Goal: Use online tool/utility: Utilize a website feature to perform a specific function

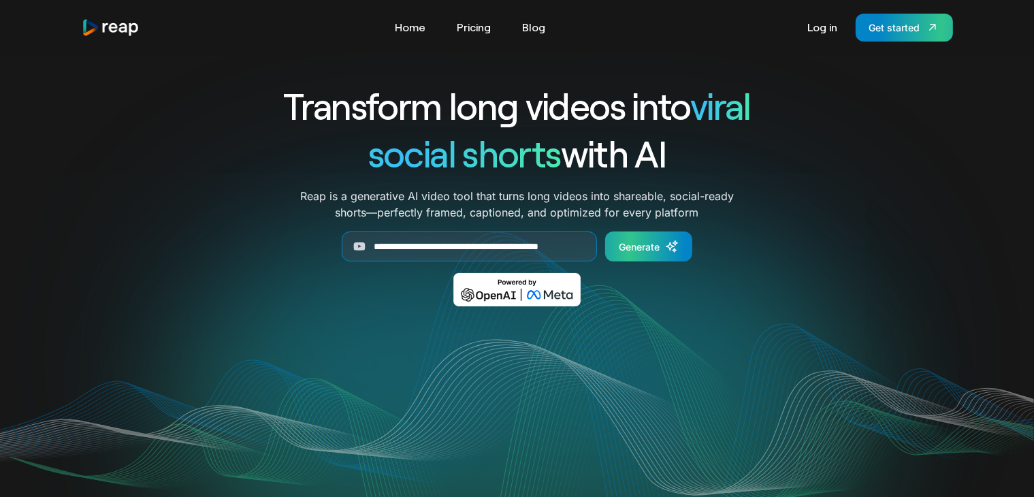
scroll to position [0, 46]
type input "**********"
click at [624, 246] on div "Generate" at bounding box center [639, 247] width 41 height 14
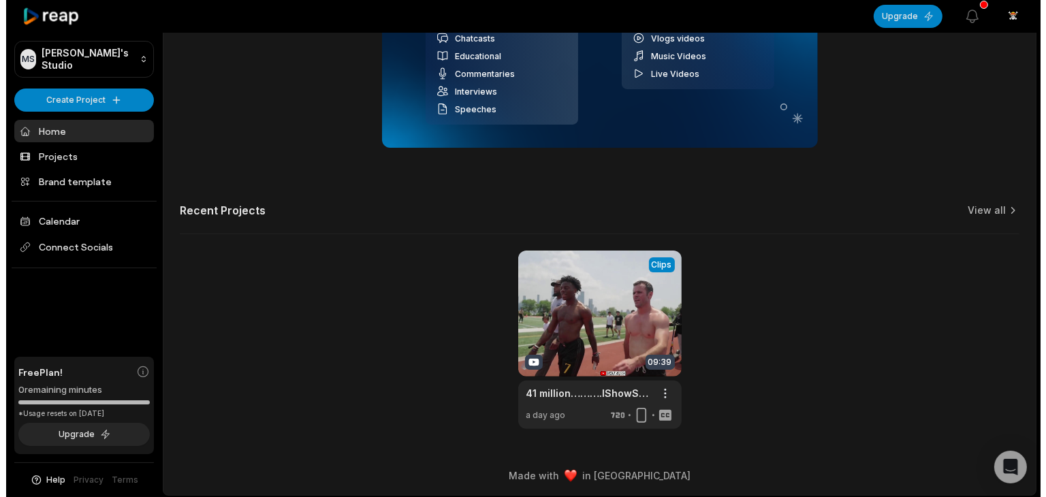
scroll to position [275, 0]
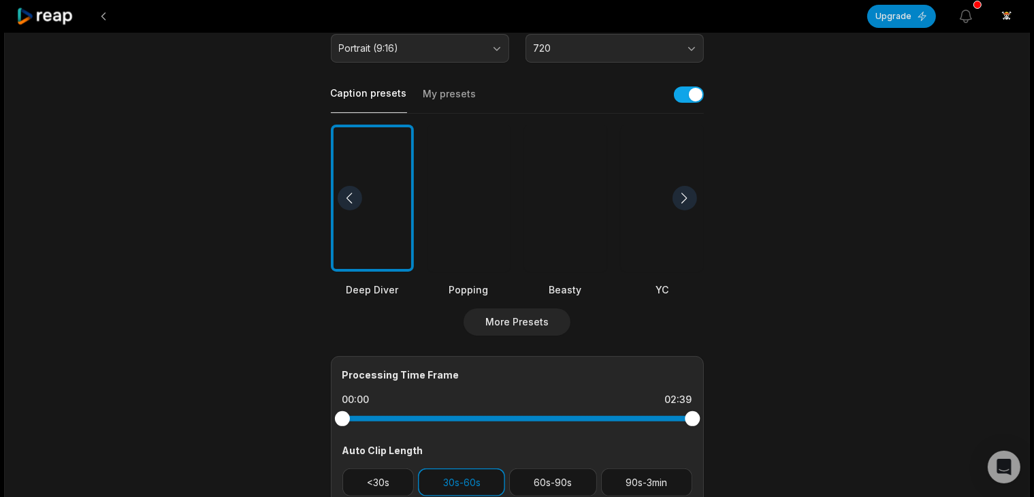
scroll to position [272, 0]
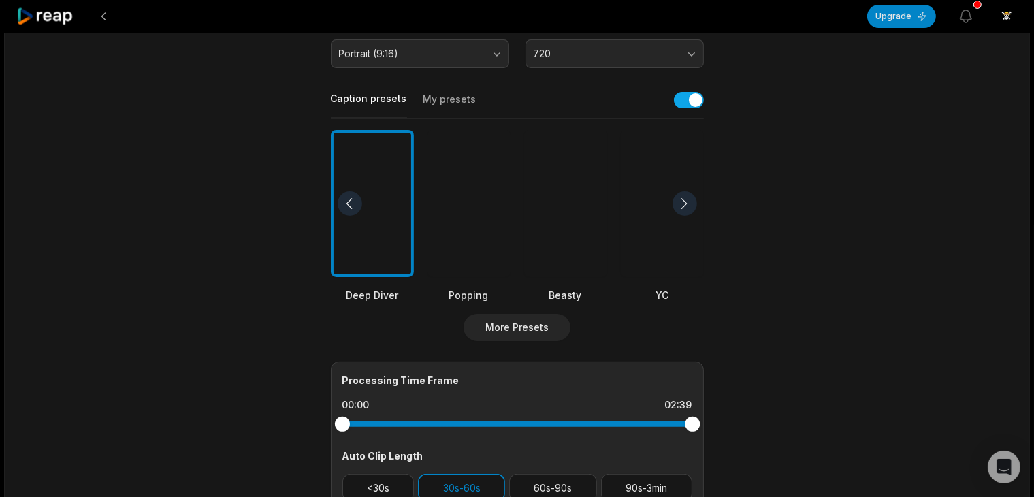
click at [681, 194] on div at bounding box center [685, 203] width 25 height 25
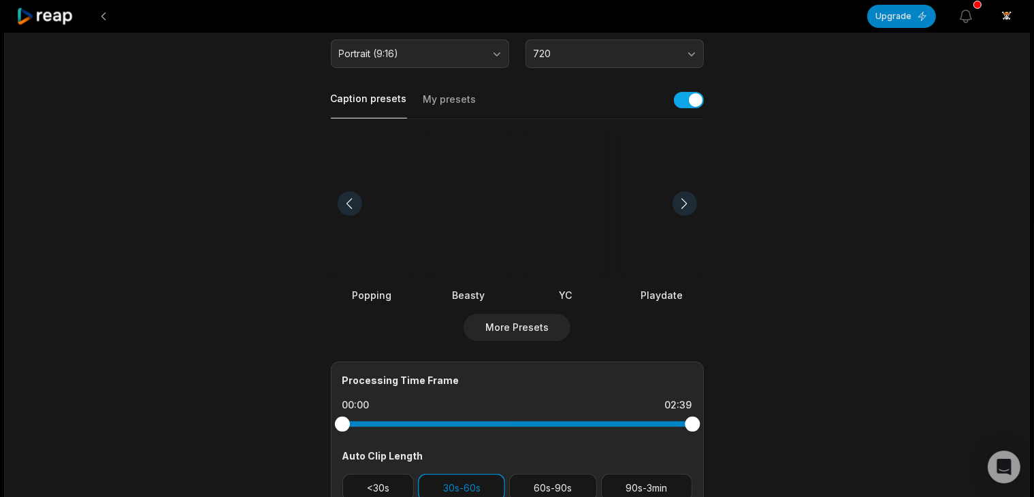
click at [681, 195] on div at bounding box center [685, 203] width 25 height 25
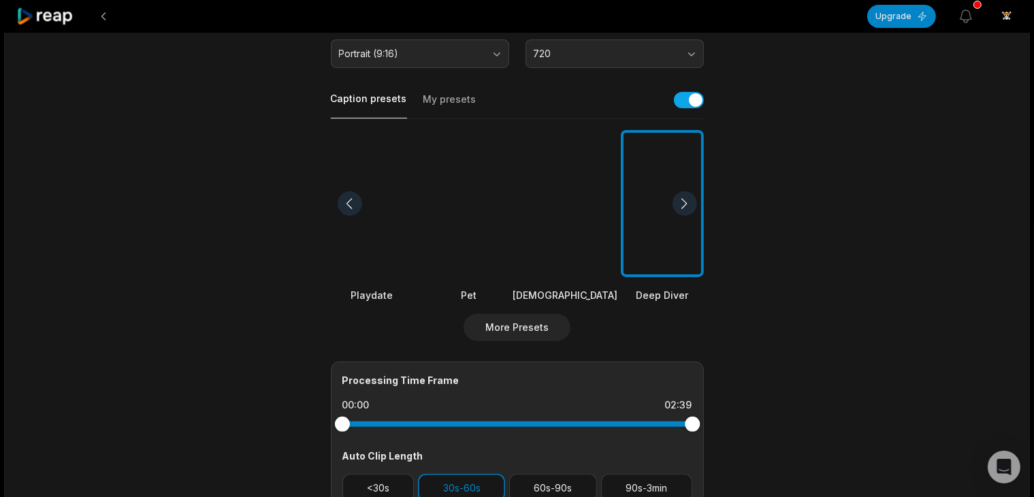
click at [681, 195] on div at bounding box center [685, 203] width 25 height 25
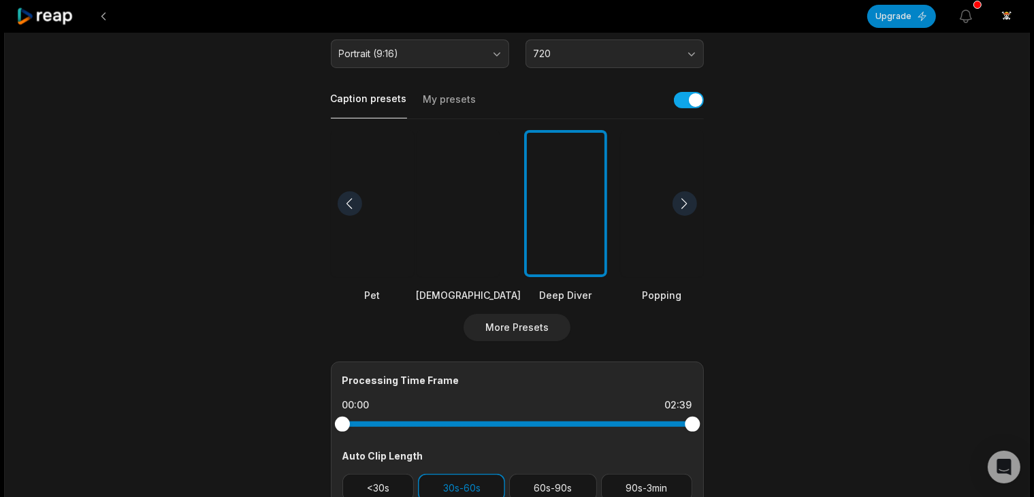
click at [681, 195] on div at bounding box center [685, 203] width 25 height 25
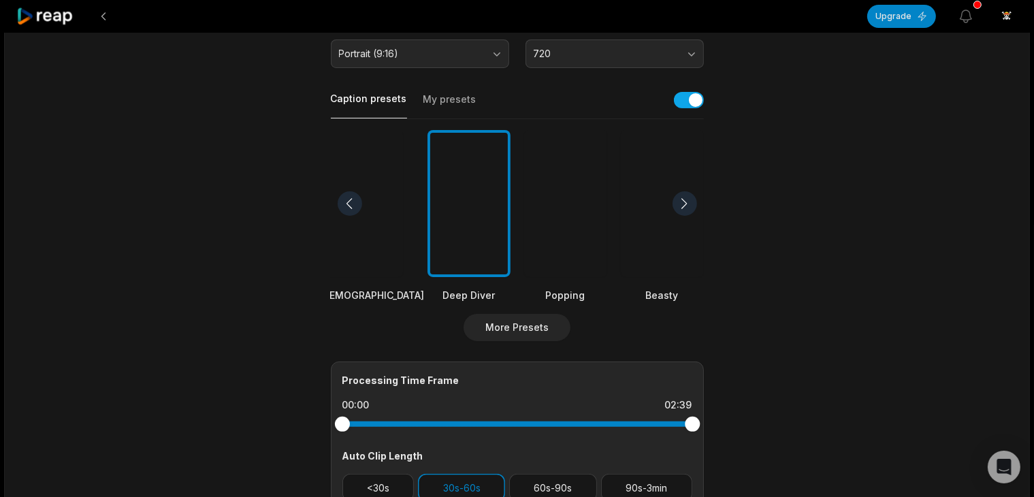
click at [681, 195] on div at bounding box center [685, 203] width 25 height 25
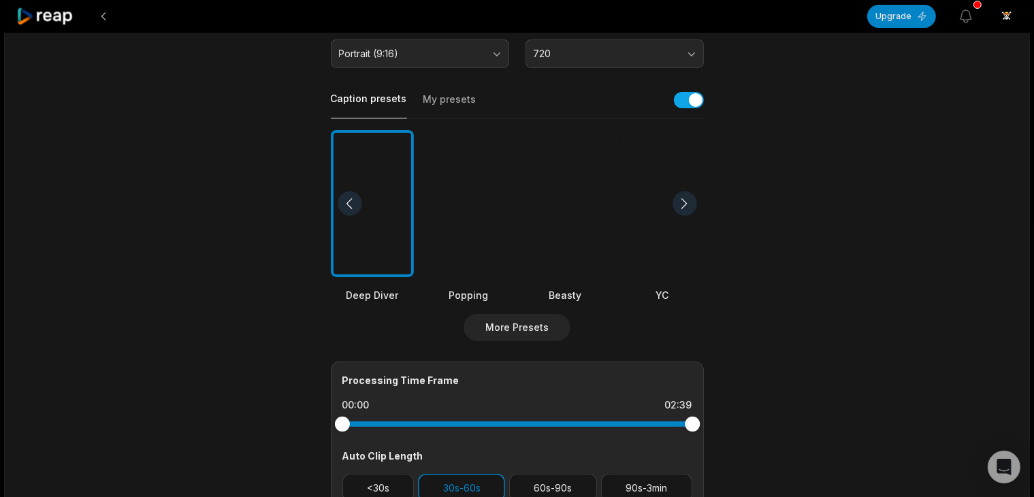
click at [681, 195] on div at bounding box center [685, 203] width 25 height 25
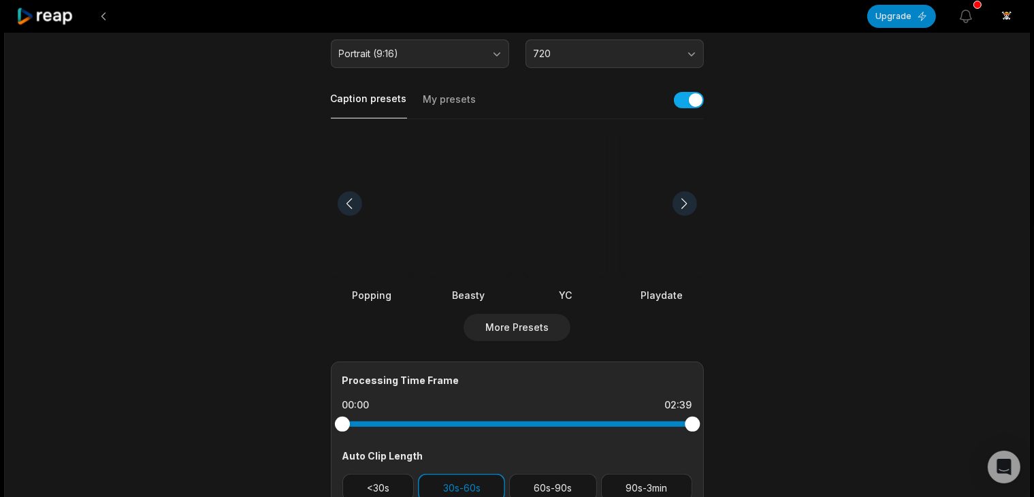
click at [681, 195] on div at bounding box center [685, 203] width 25 height 25
click at [677, 199] on div at bounding box center [685, 203] width 25 height 25
click at [643, 251] on div at bounding box center [662, 204] width 105 height 148
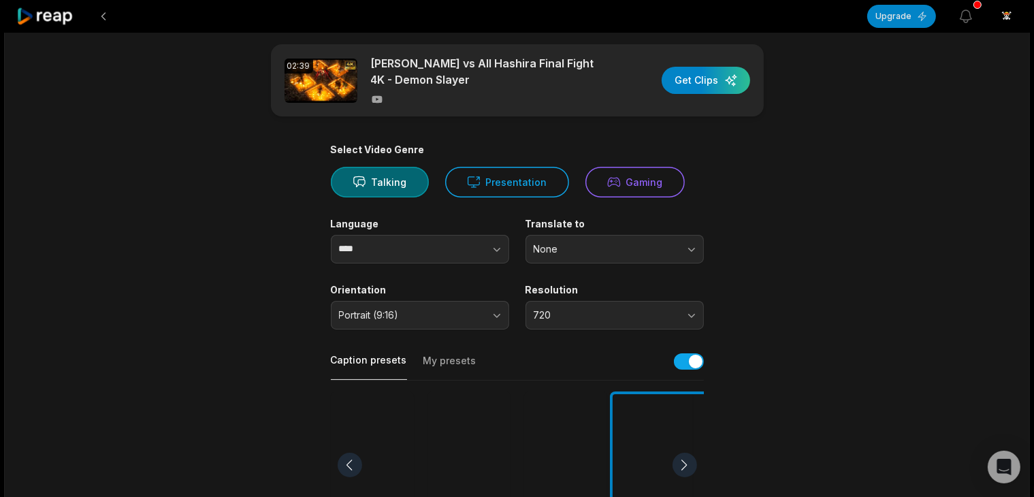
scroll to position [0, 0]
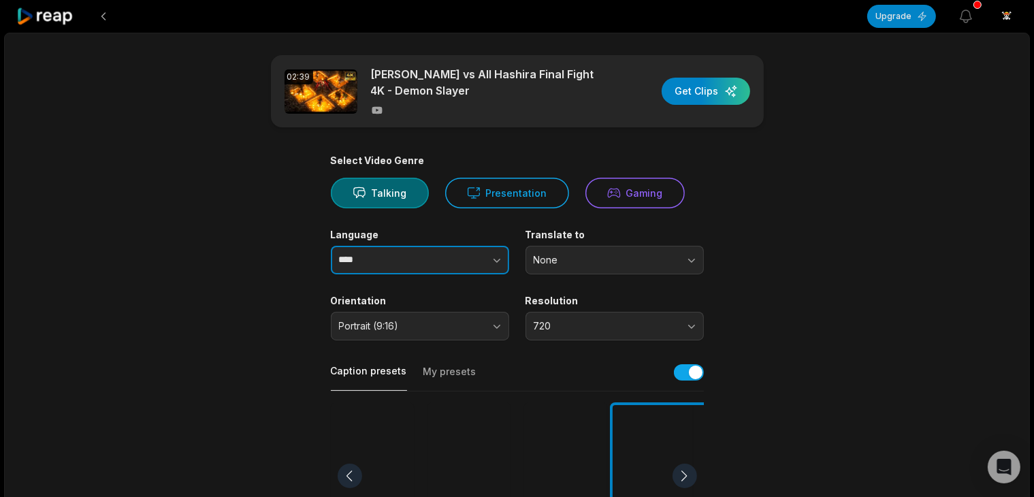
click at [492, 251] on button "button" at bounding box center [470, 260] width 78 height 29
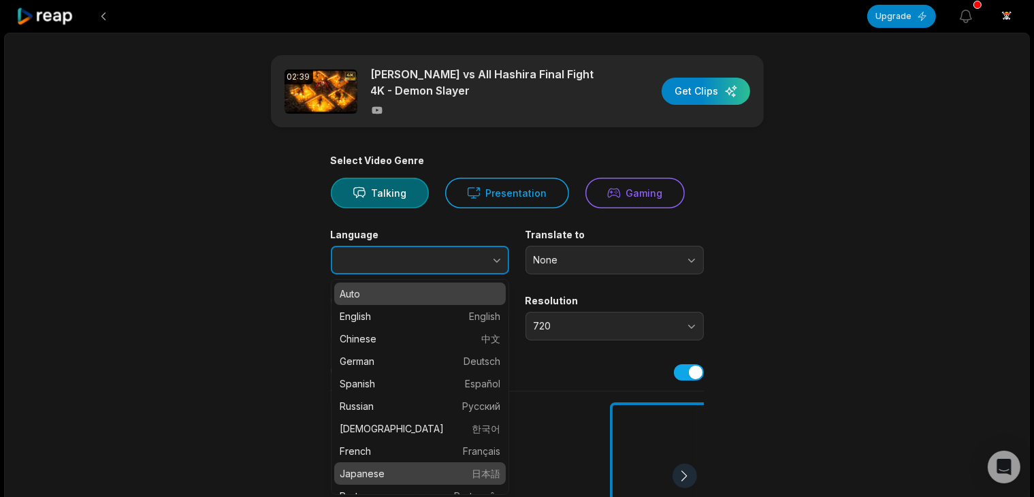
type input "********"
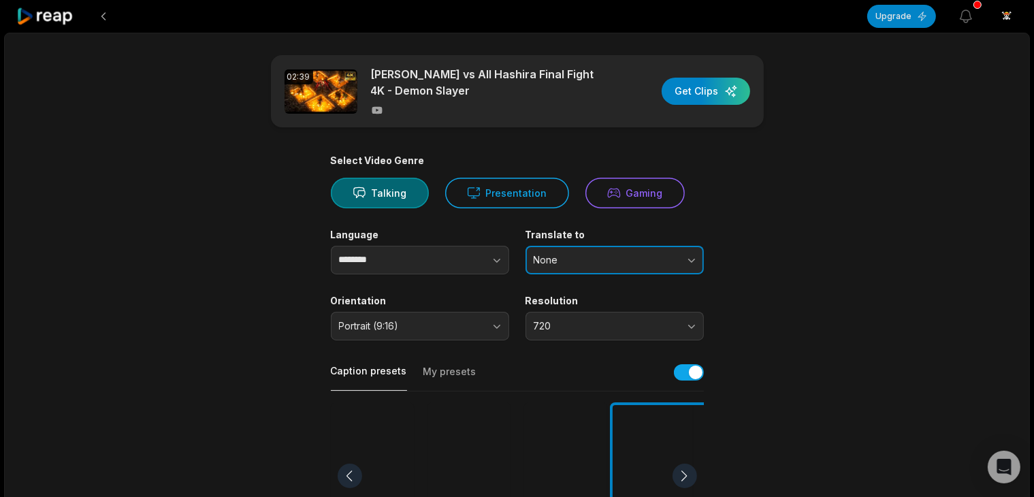
click at [683, 246] on button "None" at bounding box center [615, 260] width 178 height 29
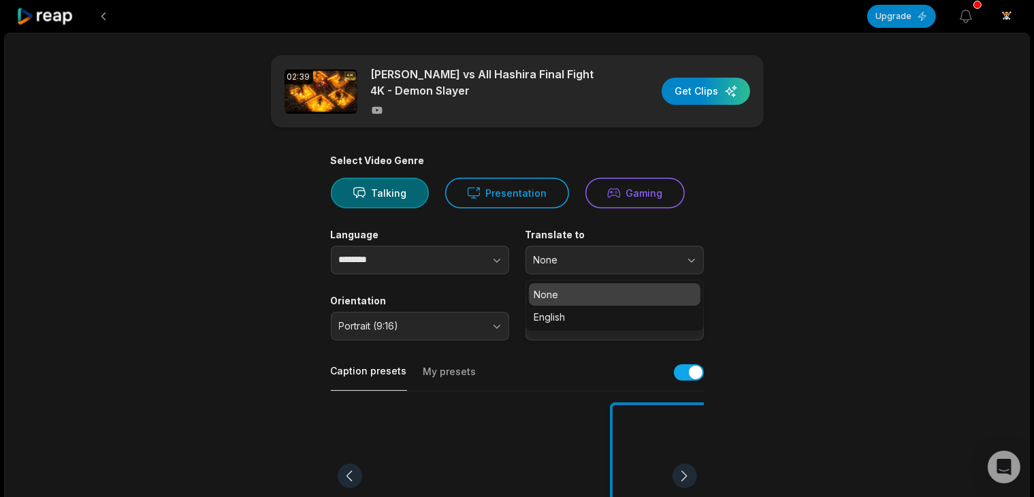
click at [754, 237] on main "02:39 Muzan vs All Hashira Final Fight 4K - Demon Slayer Get Clips Select Video…" at bounding box center [517, 472] width 659 height 834
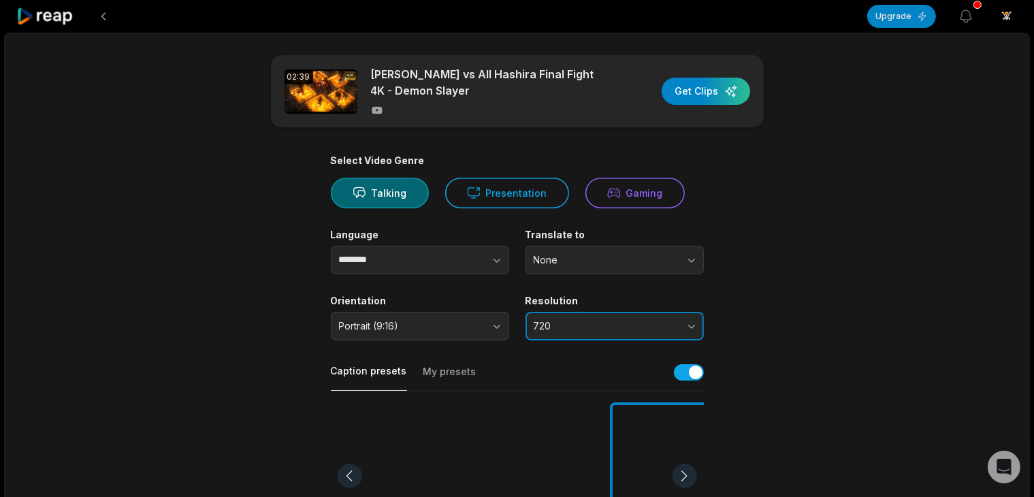
click at [685, 319] on button "720" at bounding box center [615, 326] width 178 height 29
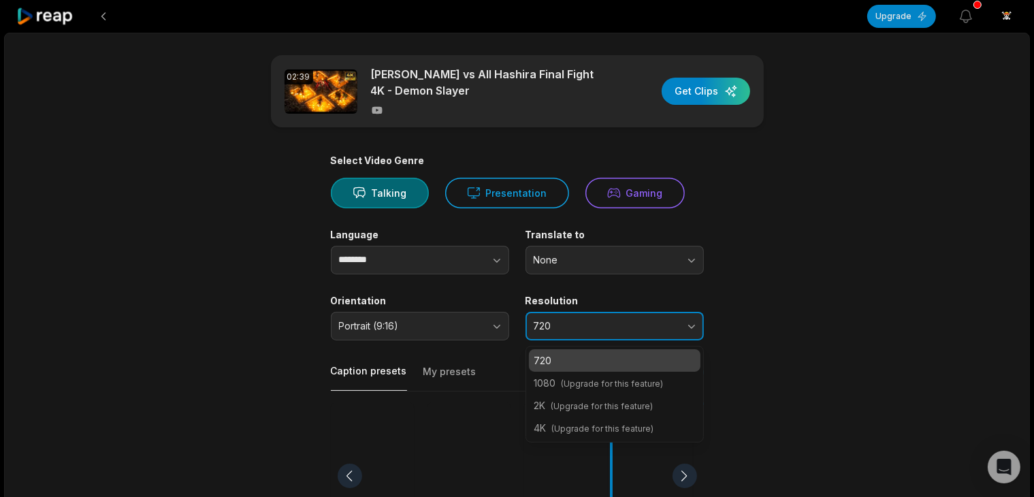
click at [685, 319] on button "720" at bounding box center [615, 326] width 178 height 29
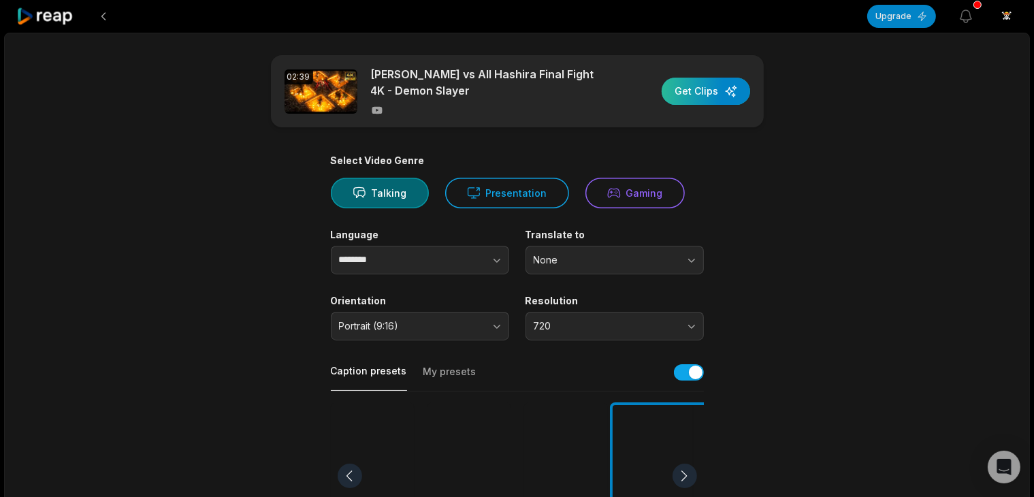
click at [697, 91] on div "button" at bounding box center [706, 91] width 88 height 27
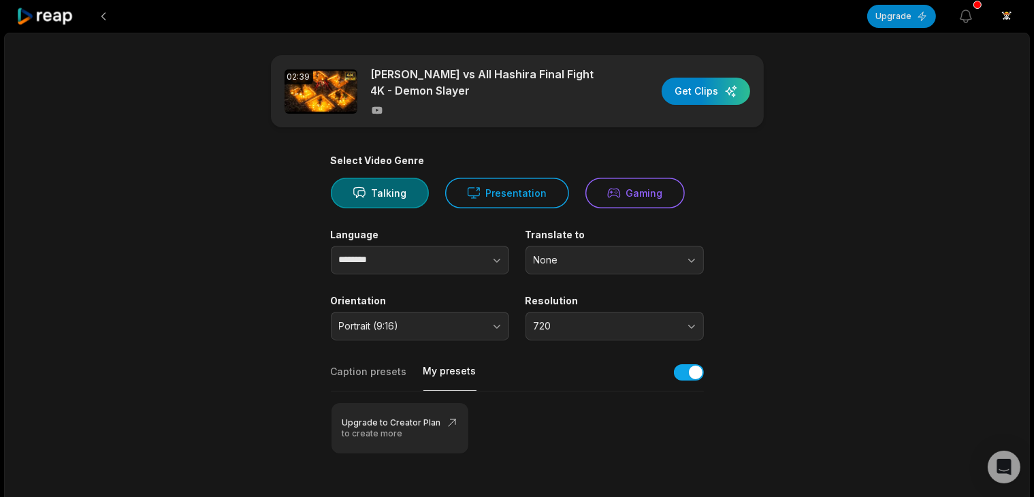
click at [449, 370] on button "My presets" at bounding box center [449, 377] width 53 height 27
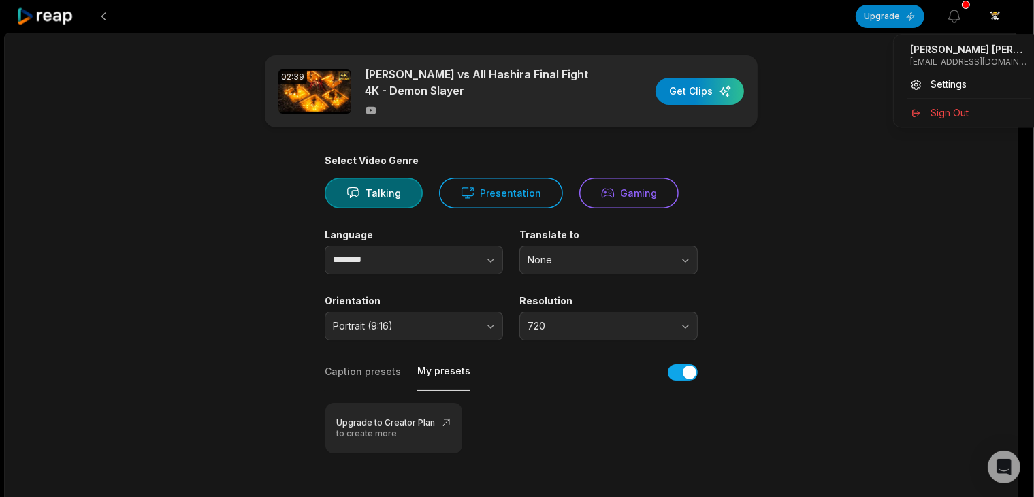
click at [1008, 12] on html "Upgrade View notifications Open user menu 02:39 Muzan vs All Hashira Final Figh…" at bounding box center [517, 248] width 1034 height 497
click at [905, 10] on html "Upgrade View notifications Open user menu 02:39 Muzan vs All Hashira Final Figh…" at bounding box center [523, 248] width 1046 height 497
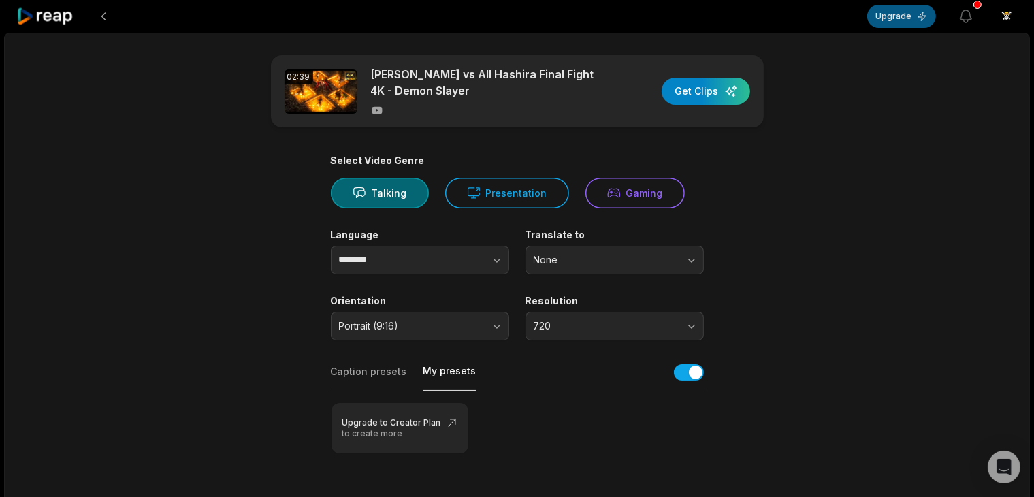
click at [892, 6] on button "Upgrade" at bounding box center [901, 16] width 69 height 23
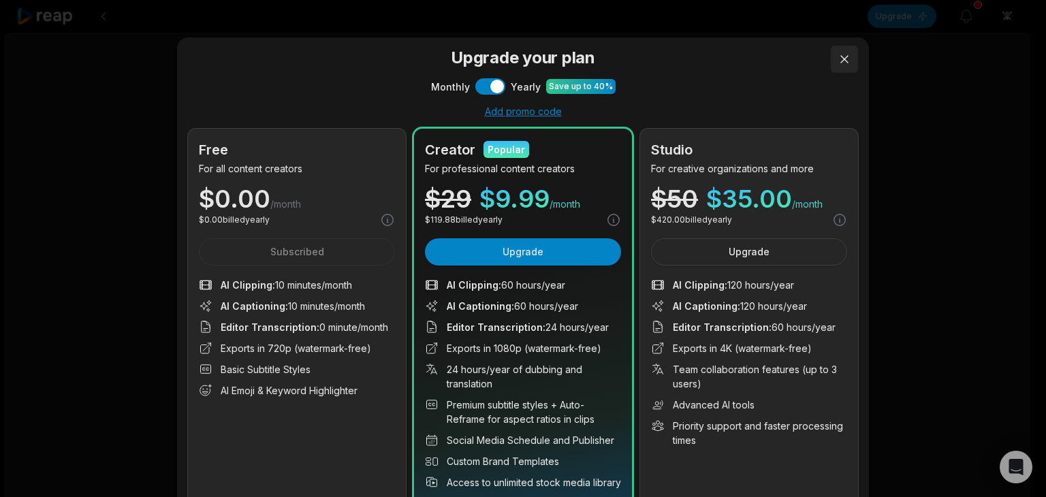
click at [843, 50] on button at bounding box center [844, 59] width 27 height 27
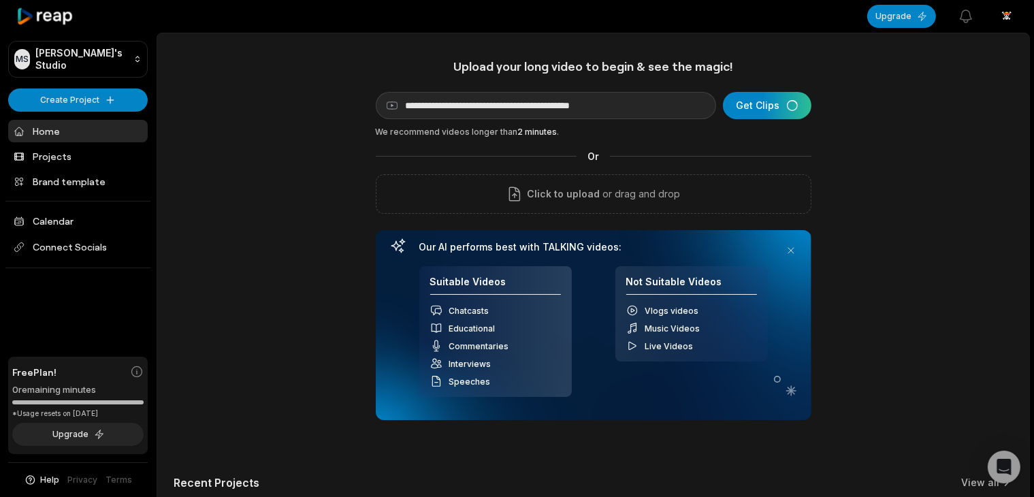
scroll to position [275, 0]
